Goal: Transaction & Acquisition: Purchase product/service

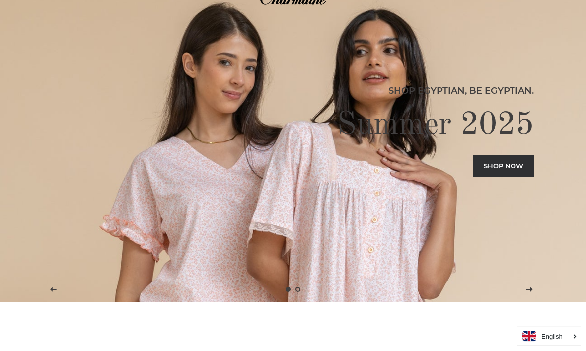
scroll to position [48, 0]
click at [515, 177] on link "Shop now" at bounding box center [504, 167] width 61 height 22
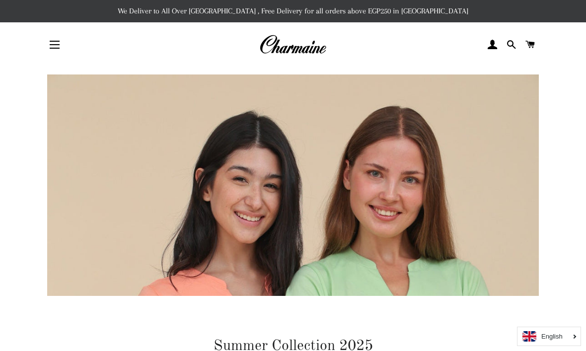
click at [56, 45] on span "button" at bounding box center [55, 44] width 10 height 1
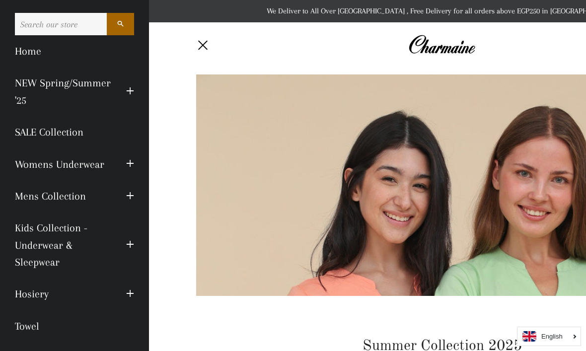
click at [92, 84] on link "NEW Spring/Summer '25" at bounding box center [62, 91] width 111 height 49
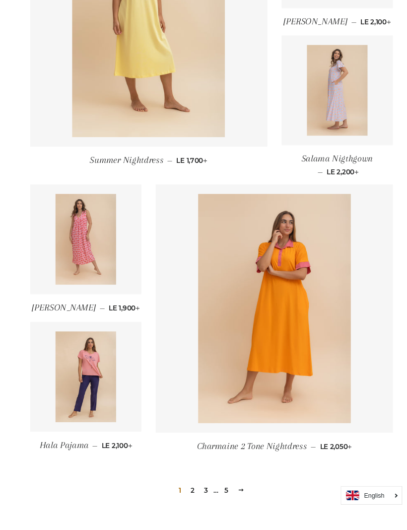
scroll to position [1099, 0]
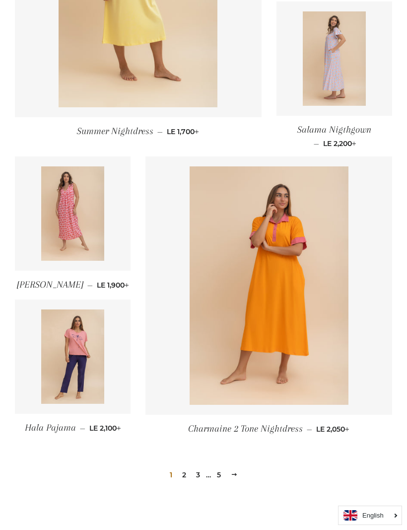
click at [333, 346] on img at bounding box center [269, 285] width 159 height 239
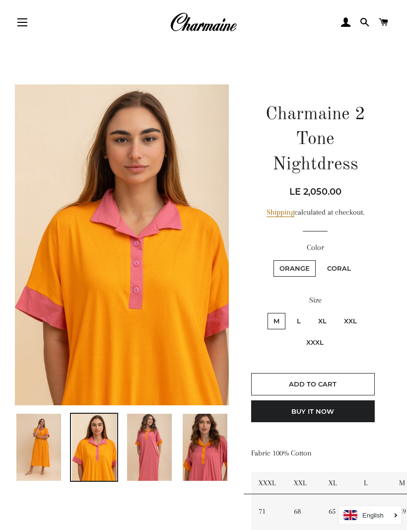
scroll to position [22, 0]
click at [59, 449] on img at bounding box center [38, 447] width 45 height 67
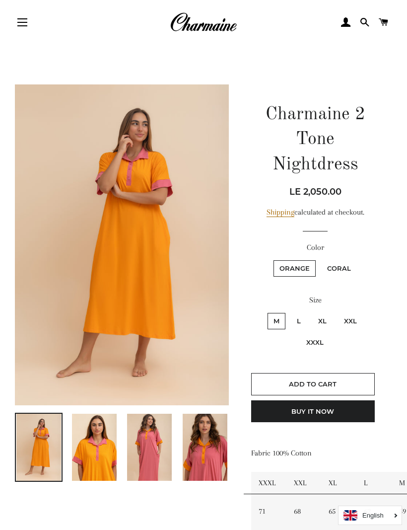
click at [155, 461] on img at bounding box center [149, 447] width 45 height 67
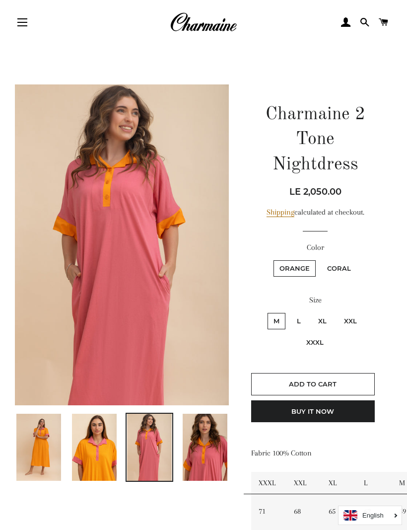
click at [198, 472] on img at bounding box center [205, 447] width 45 height 67
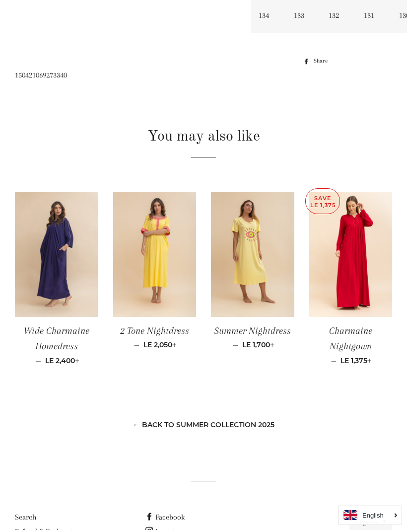
scroll to position [553, 0]
click at [176, 272] on img at bounding box center [154, 255] width 83 height 125
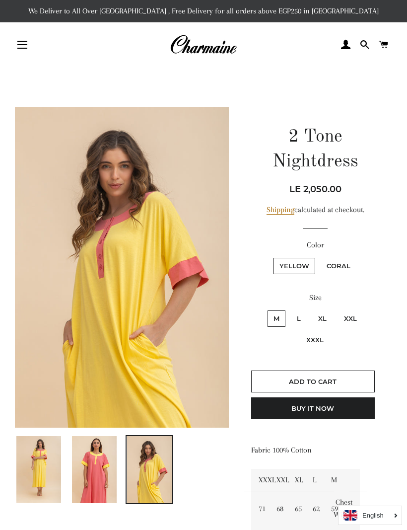
click at [17, 57] on button "Site navigation" at bounding box center [22, 44] width 25 height 25
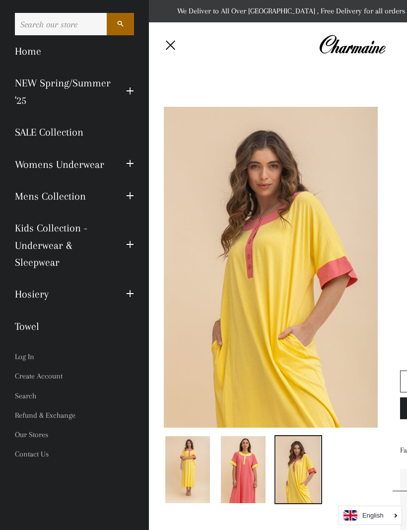
click at [43, 292] on link "Hosiery" at bounding box center [62, 294] width 111 height 32
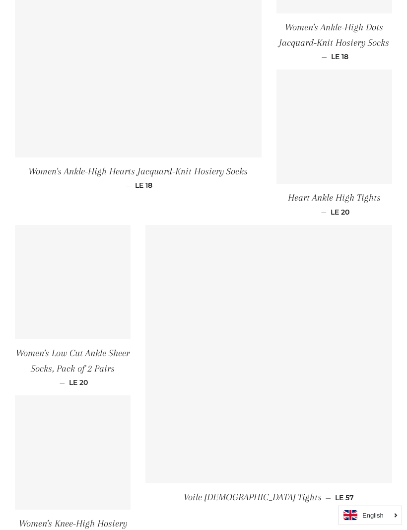
scroll to position [1244, 0]
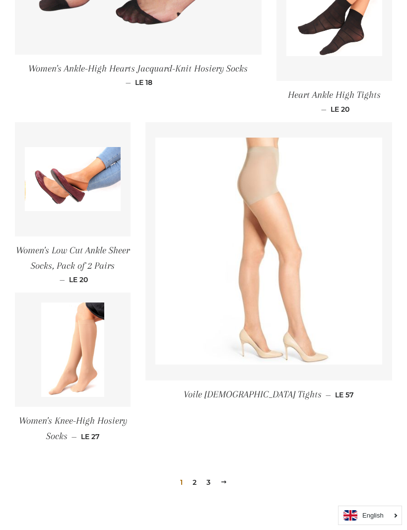
click at [362, 4] on img at bounding box center [335, 24] width 96 height 64
